Goal: Task Accomplishment & Management: Manage account settings

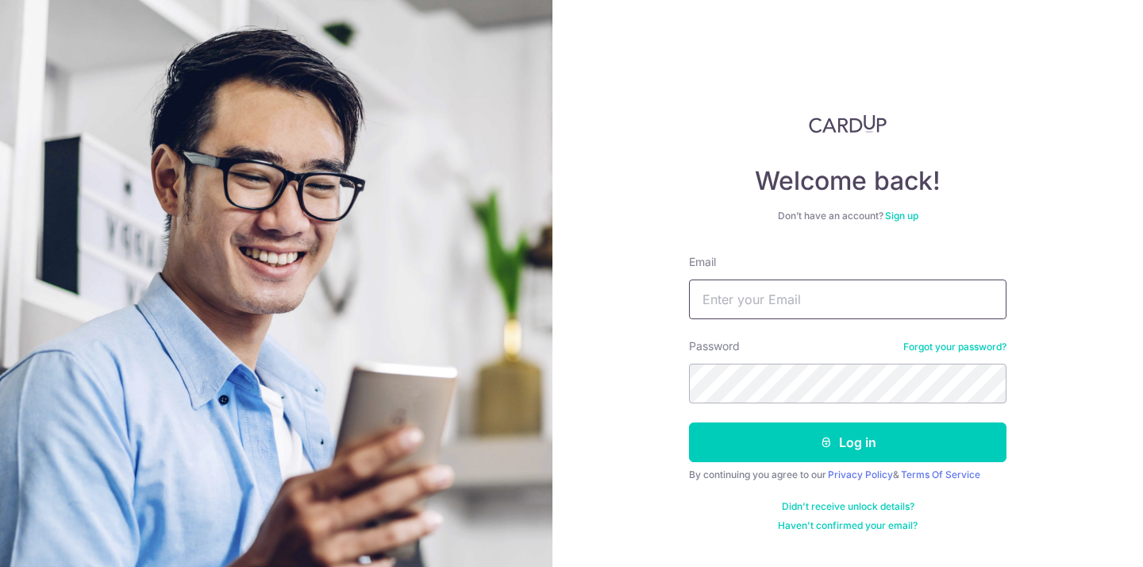
click at [734, 298] on input "Email" at bounding box center [848, 299] width 318 height 40
type input "chun"
type input "[EMAIL_ADDRESS][DOMAIN_NAME]"
click at [848, 442] on button "Log in" at bounding box center [848, 442] width 318 height 40
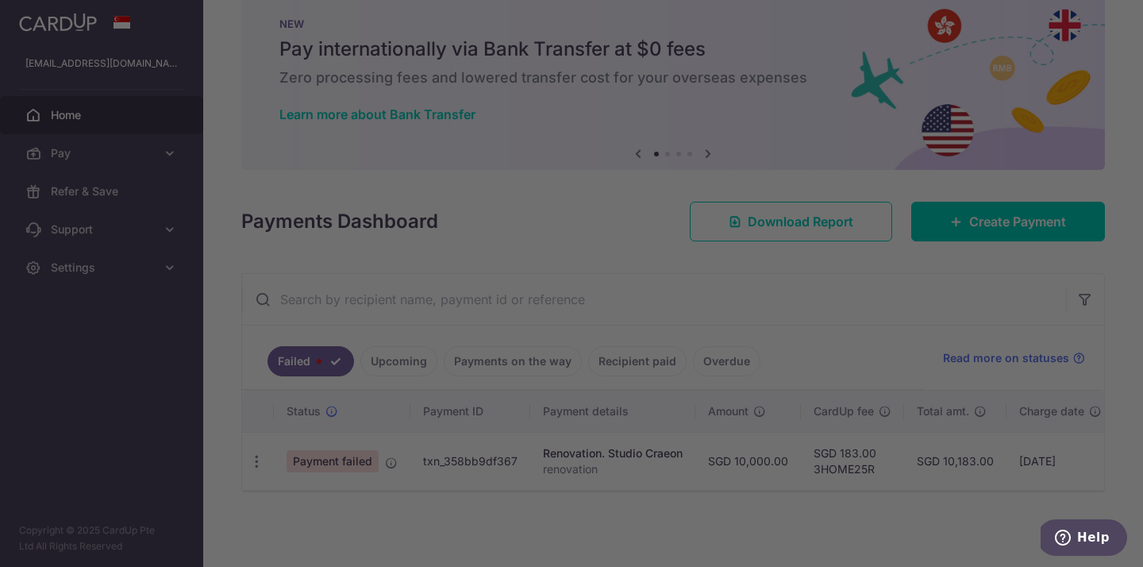
scroll to position [33, 0]
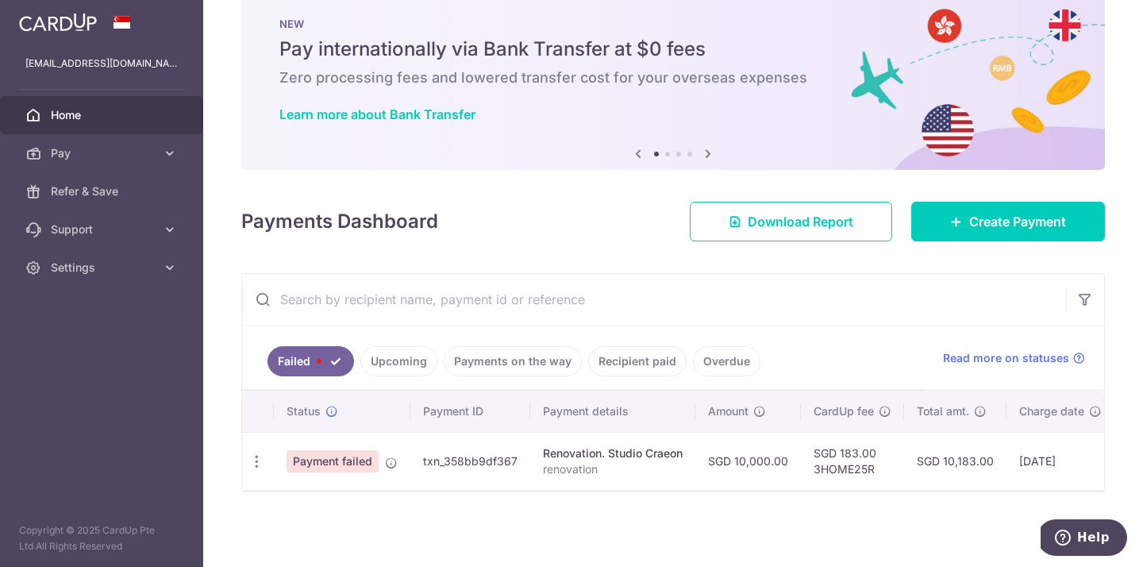
click at [418, 361] on link "Upcoming" at bounding box center [398, 361] width 77 height 30
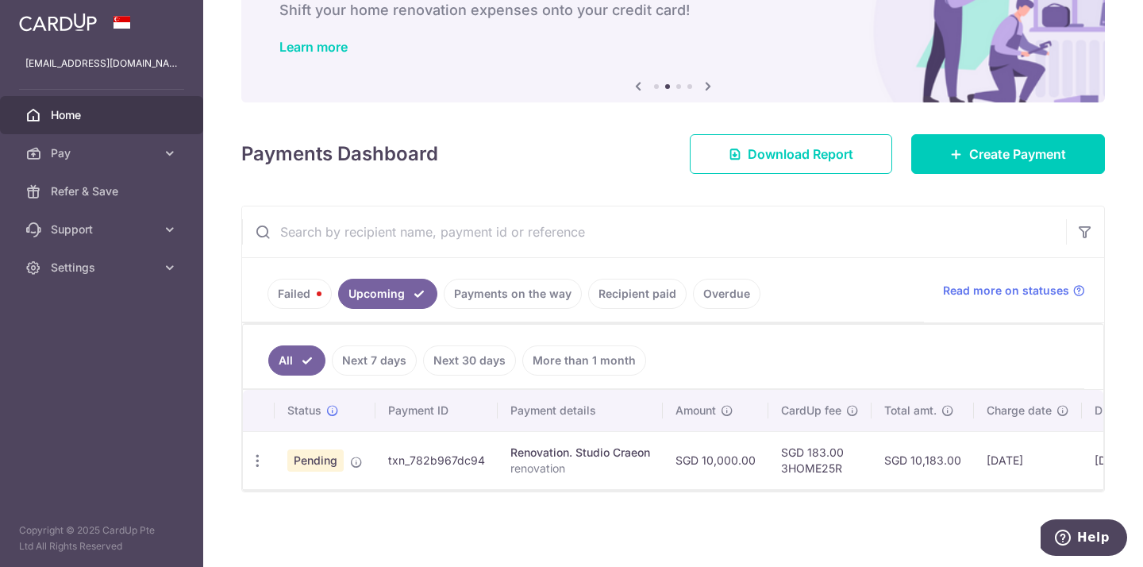
scroll to position [0, 0]
click at [534, 299] on link "Payments on the way" at bounding box center [513, 294] width 138 height 30
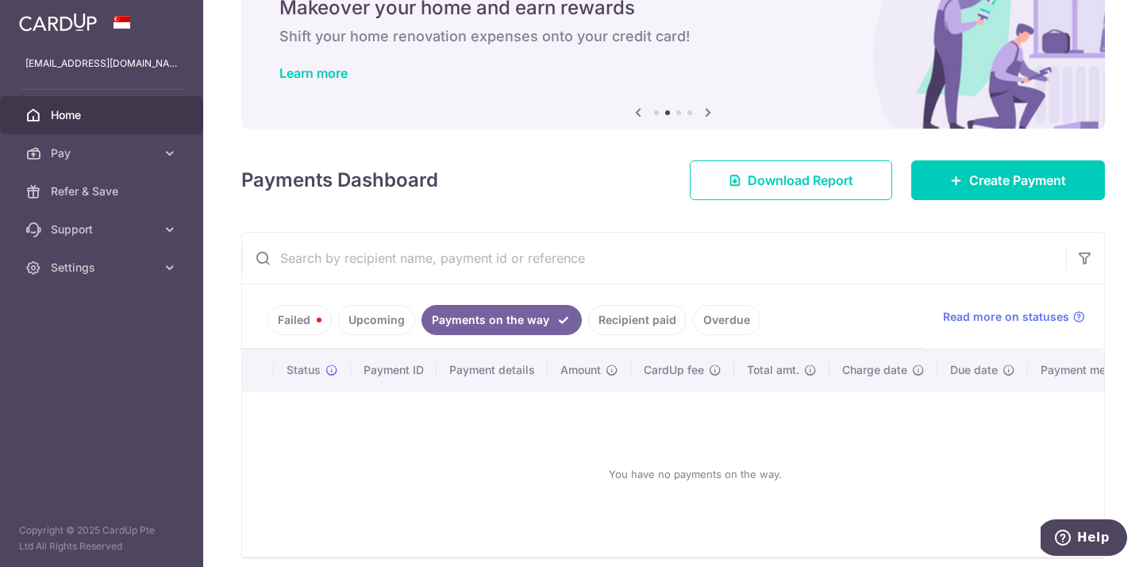
click at [616, 326] on link "Recipient paid" at bounding box center [637, 320] width 98 height 30
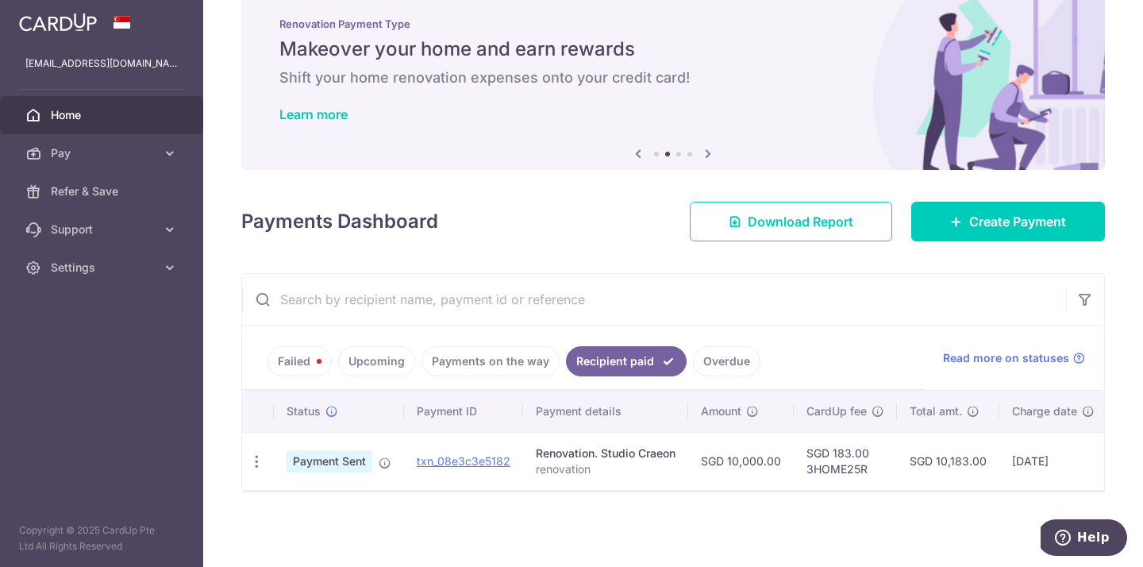
scroll to position [33, 0]
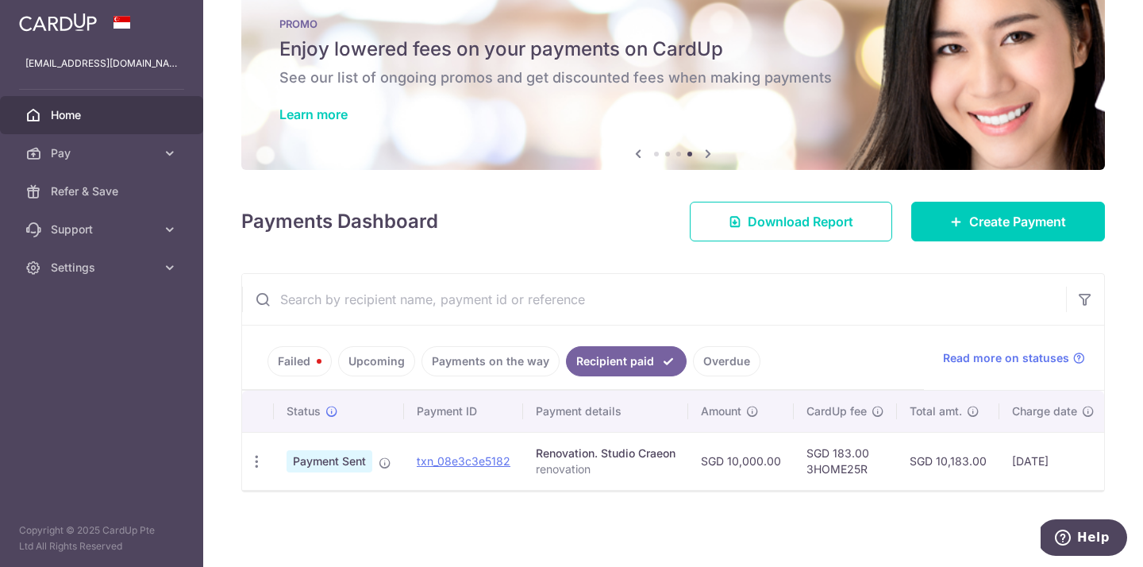
click at [283, 356] on link "Failed" at bounding box center [300, 361] width 64 height 30
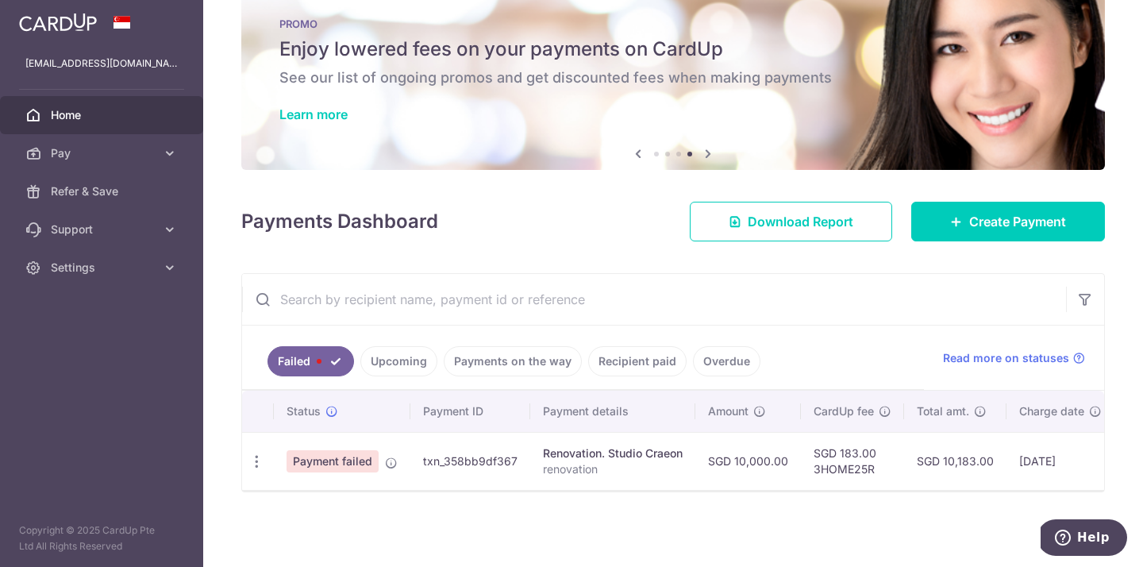
click at [351, 457] on span "Payment failed" at bounding box center [333, 461] width 92 height 22
click at [403, 352] on link "Upcoming" at bounding box center [398, 361] width 77 height 30
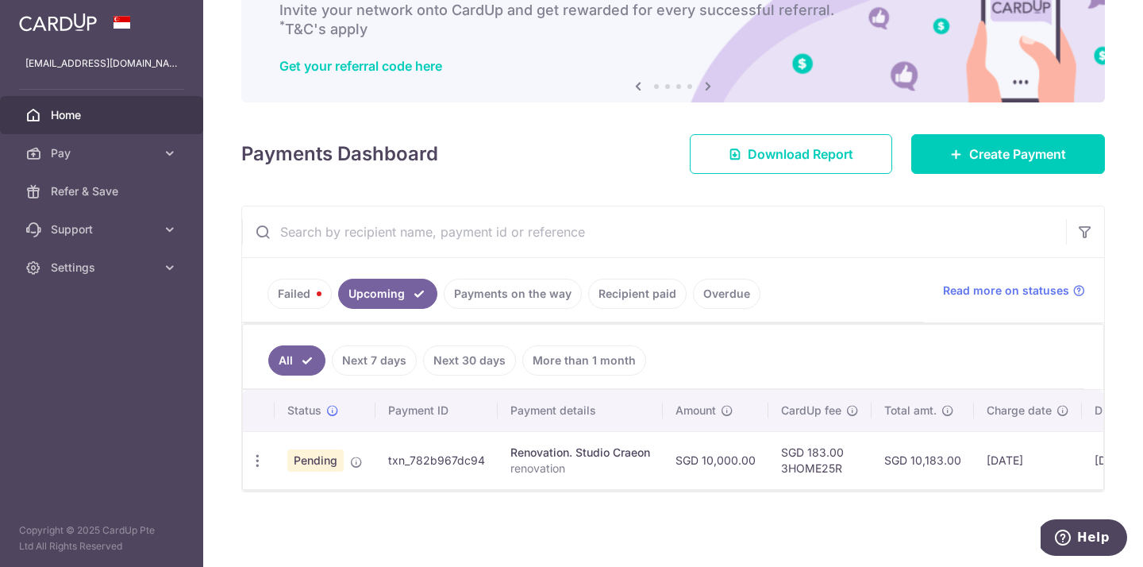
scroll to position [101, 0]
click at [399, 364] on link "Next 7 days" at bounding box center [374, 360] width 85 height 30
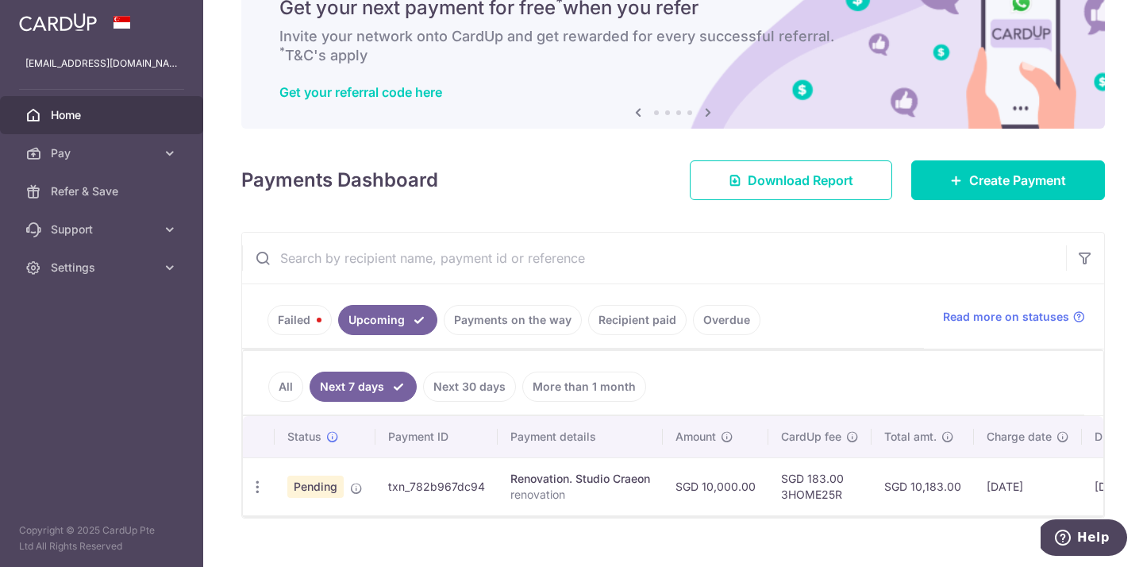
click at [278, 383] on link "All" at bounding box center [285, 387] width 35 height 30
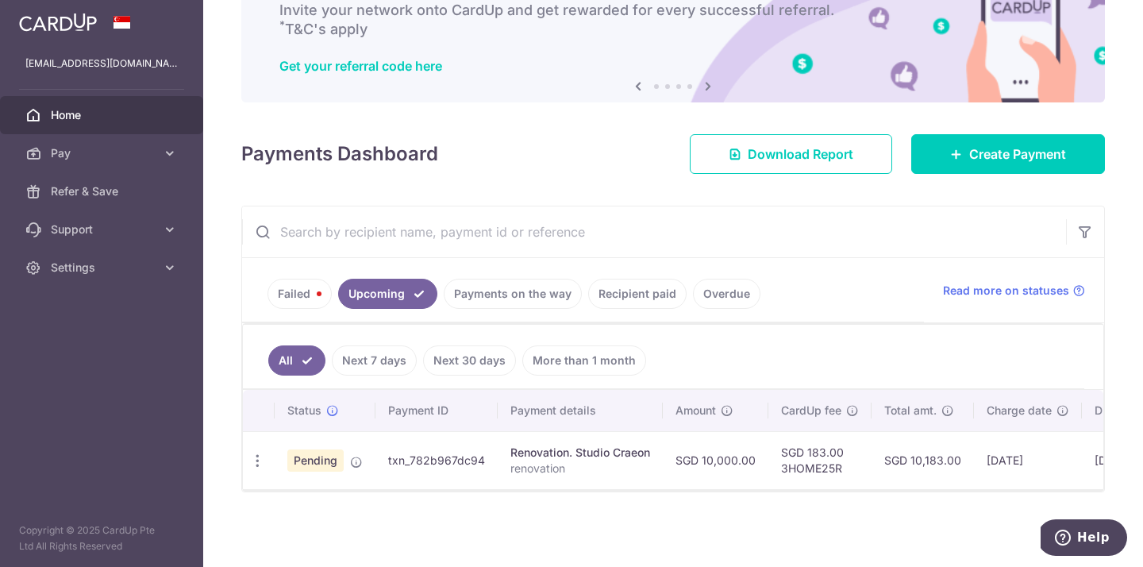
scroll to position [101, 0]
click at [310, 298] on link "Failed" at bounding box center [300, 294] width 64 height 30
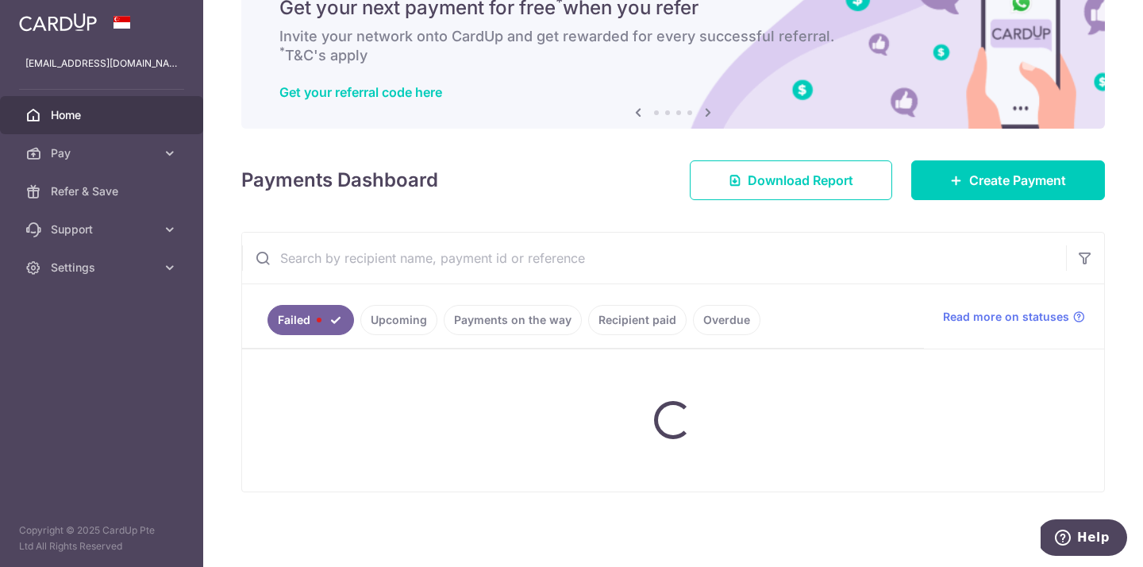
scroll to position [33, 0]
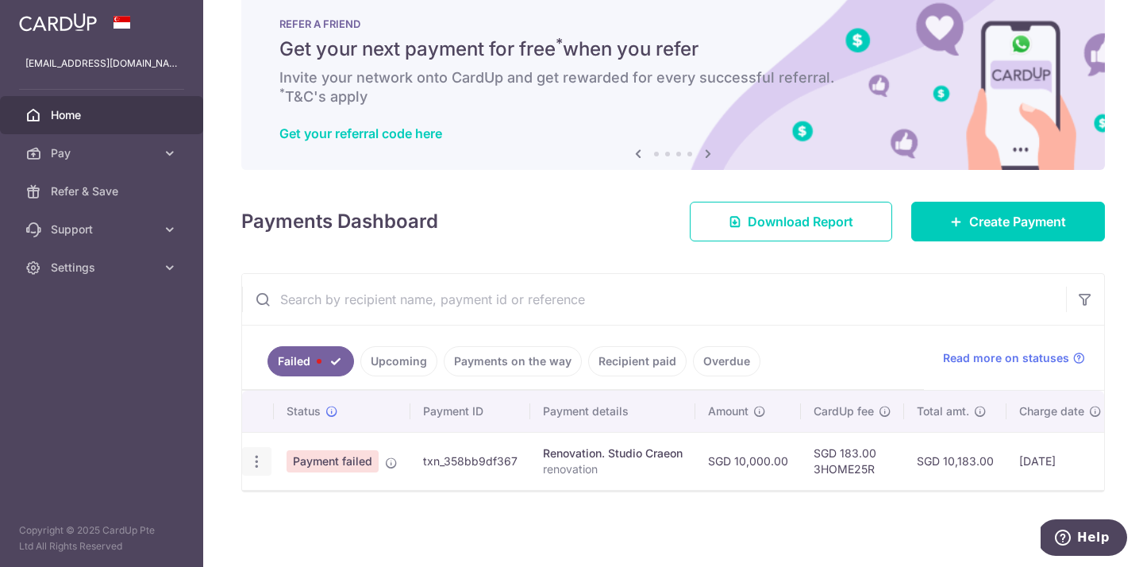
click at [258, 458] on icon "button" at bounding box center [256, 461] width 17 height 17
click at [302, 507] on span "Update payment" at bounding box center [341, 504] width 108 height 19
radio input "true"
type input "10,000.00"
type input "renovation"
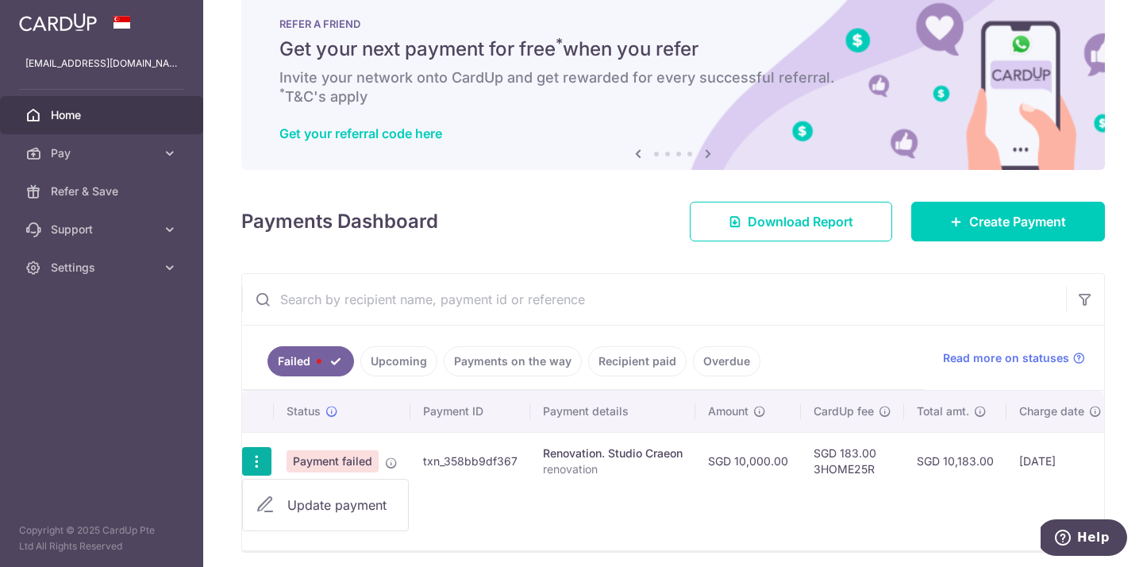
type input "phase 3"
type input "3HOME25R"
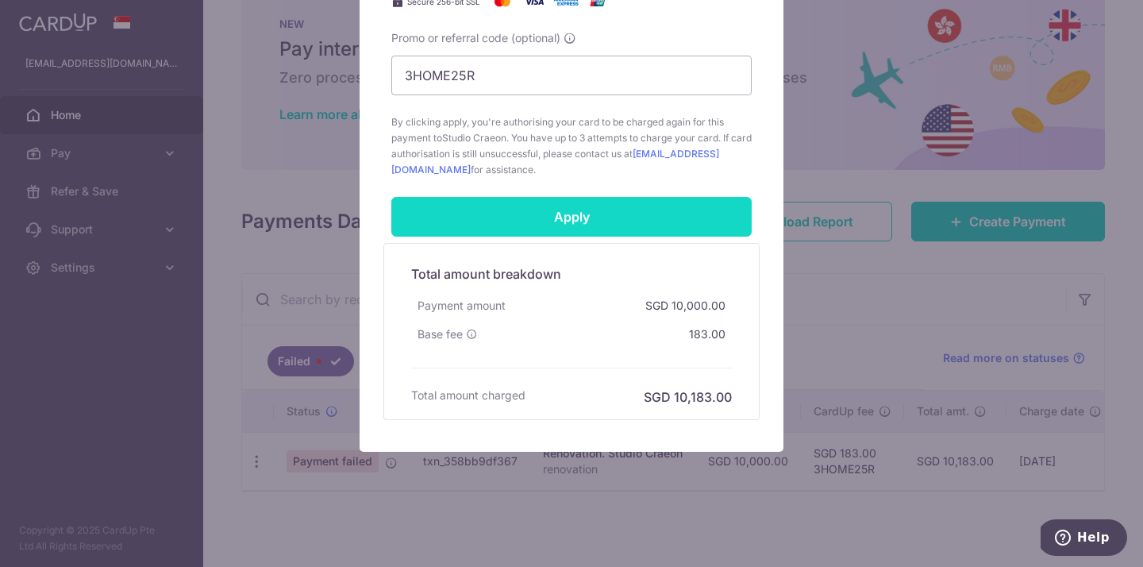
scroll to position [841, 0]
click at [592, 217] on input "Apply" at bounding box center [571, 217] width 360 height 40
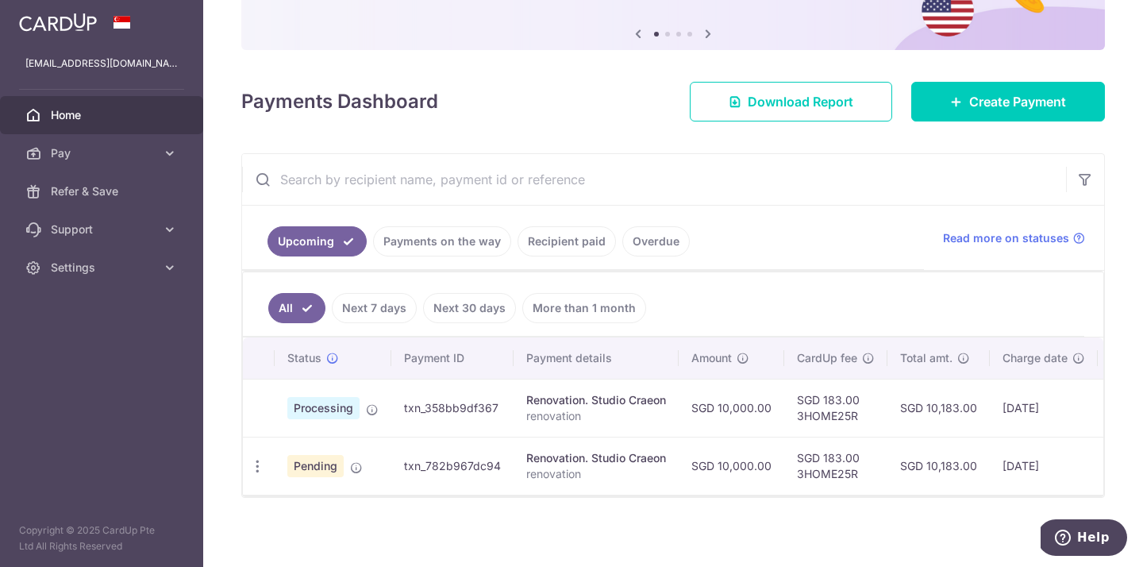
scroll to position [155, 0]
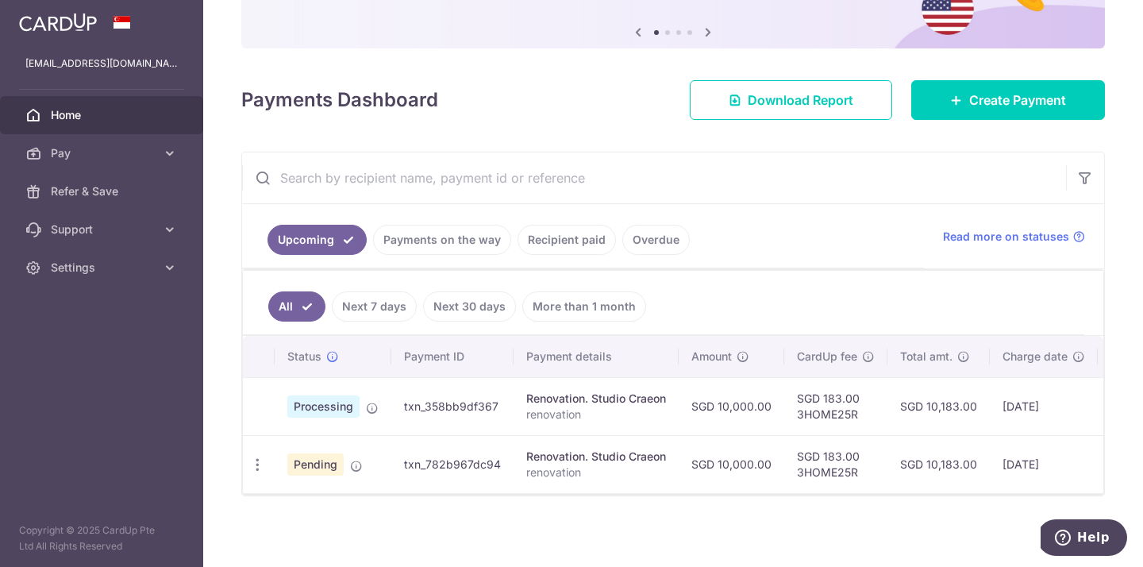
click at [425, 231] on link "Payments on the way" at bounding box center [442, 240] width 138 height 30
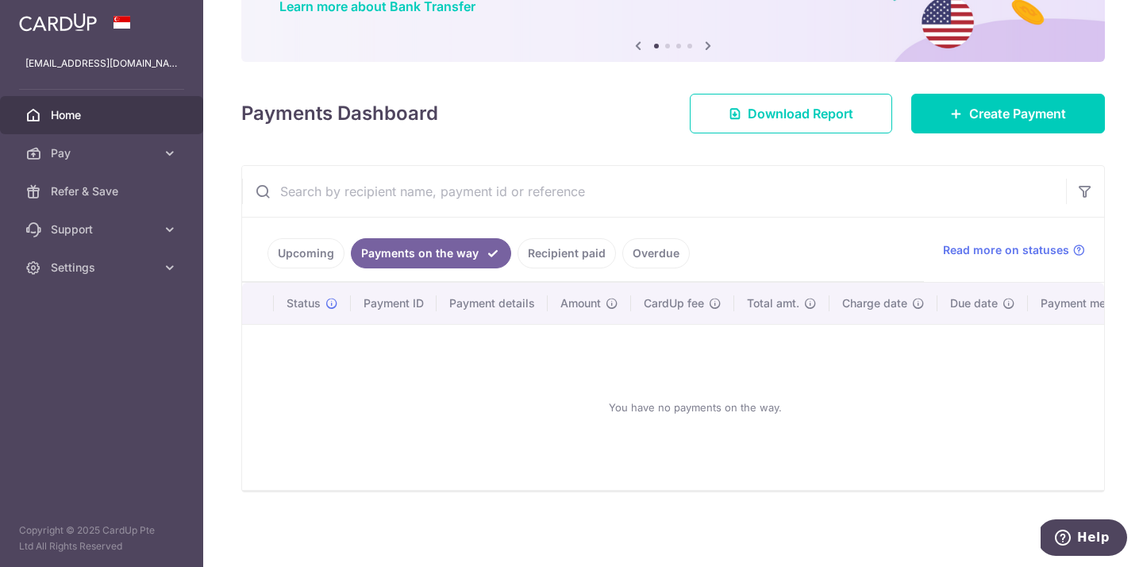
click at [314, 238] on link "Upcoming" at bounding box center [306, 253] width 77 height 30
